Goal: Information Seeking & Learning: Learn about a topic

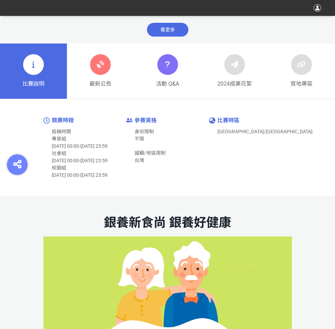
scroll to position [241, 0]
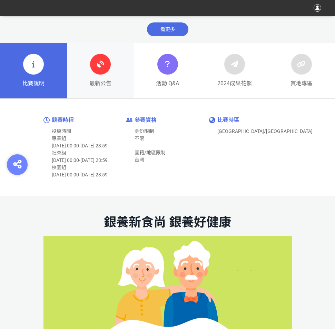
click at [93, 66] on div at bounding box center [100, 64] width 21 height 21
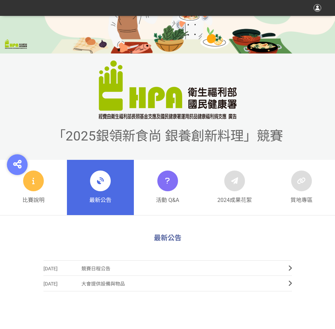
scroll to position [172, 0]
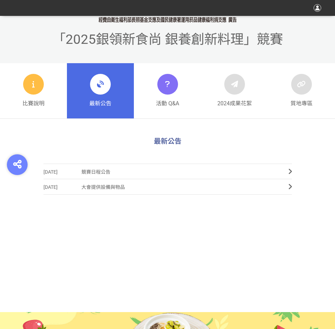
click at [92, 169] on span "競賽日程公告" at bounding box center [179, 172] width 197 height 16
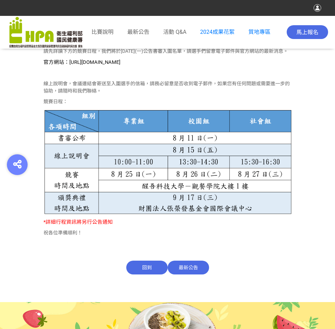
scroll to position [265, 0]
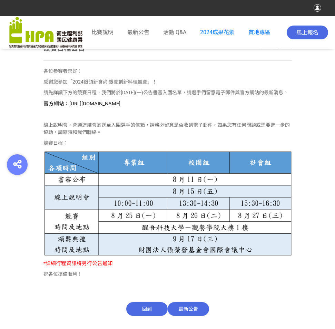
drag, startPoint x: 43, startPoint y: 105, endPoint x: 179, endPoint y: 105, distance: 135.9
click at [179, 105] on p "官方網站：https://contest.bhuntr.com/tw/GDHealthy/home/" at bounding box center [167, 104] width 248 height 8
copy span "官方網站：https://contest.bhuntr.com/tw/GDHealthy/home/"
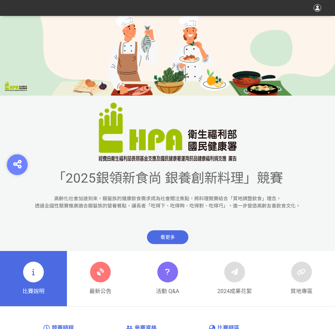
scroll to position [138, 0]
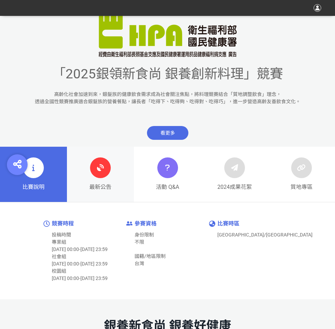
click at [101, 180] on div "最新公告" at bounding box center [100, 174] width 22 height 34
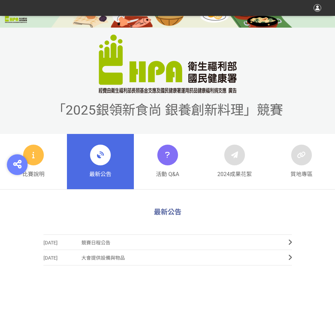
scroll to position [103, 0]
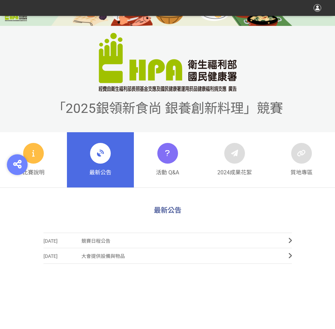
click at [116, 257] on span "大會提供設備與物品" at bounding box center [179, 256] width 197 height 16
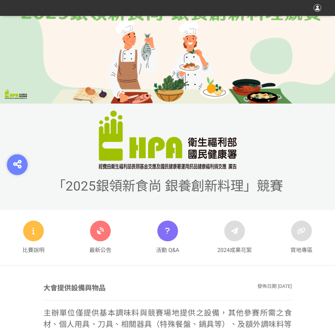
scroll to position [69, 0]
